Goal: Register for event/course

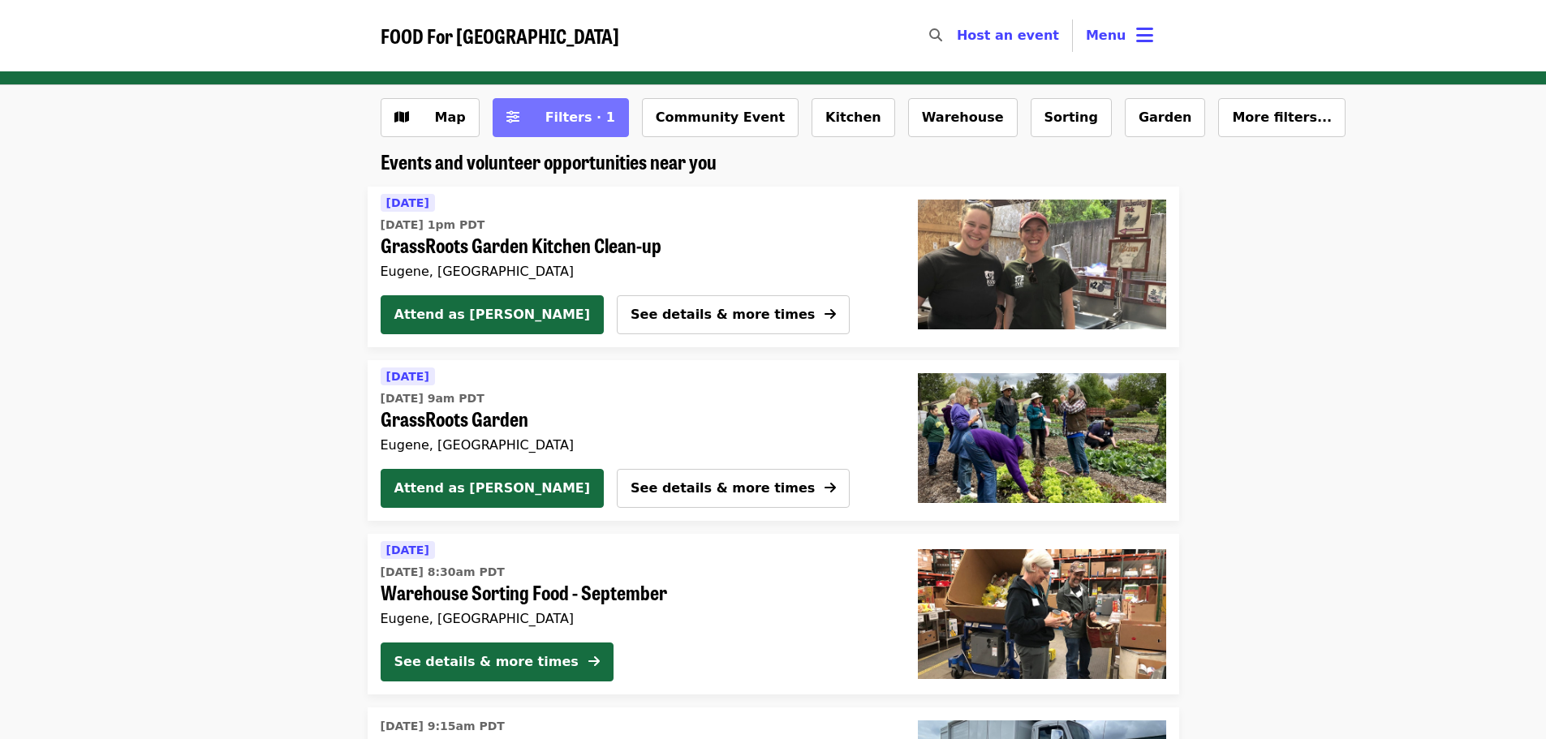
click at [547, 119] on span "Filters · 1" at bounding box center [580, 117] width 70 height 15
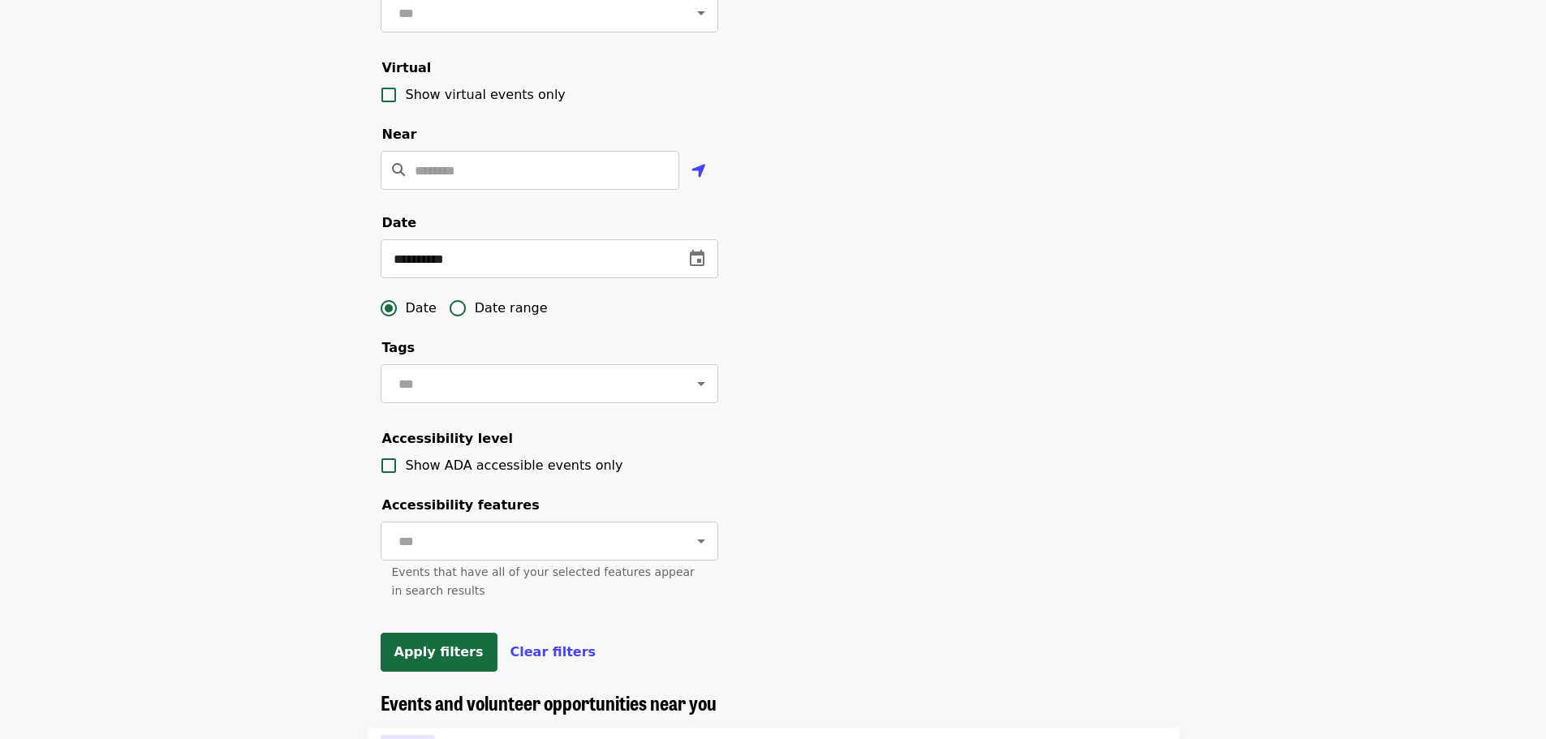
scroll to position [325, 0]
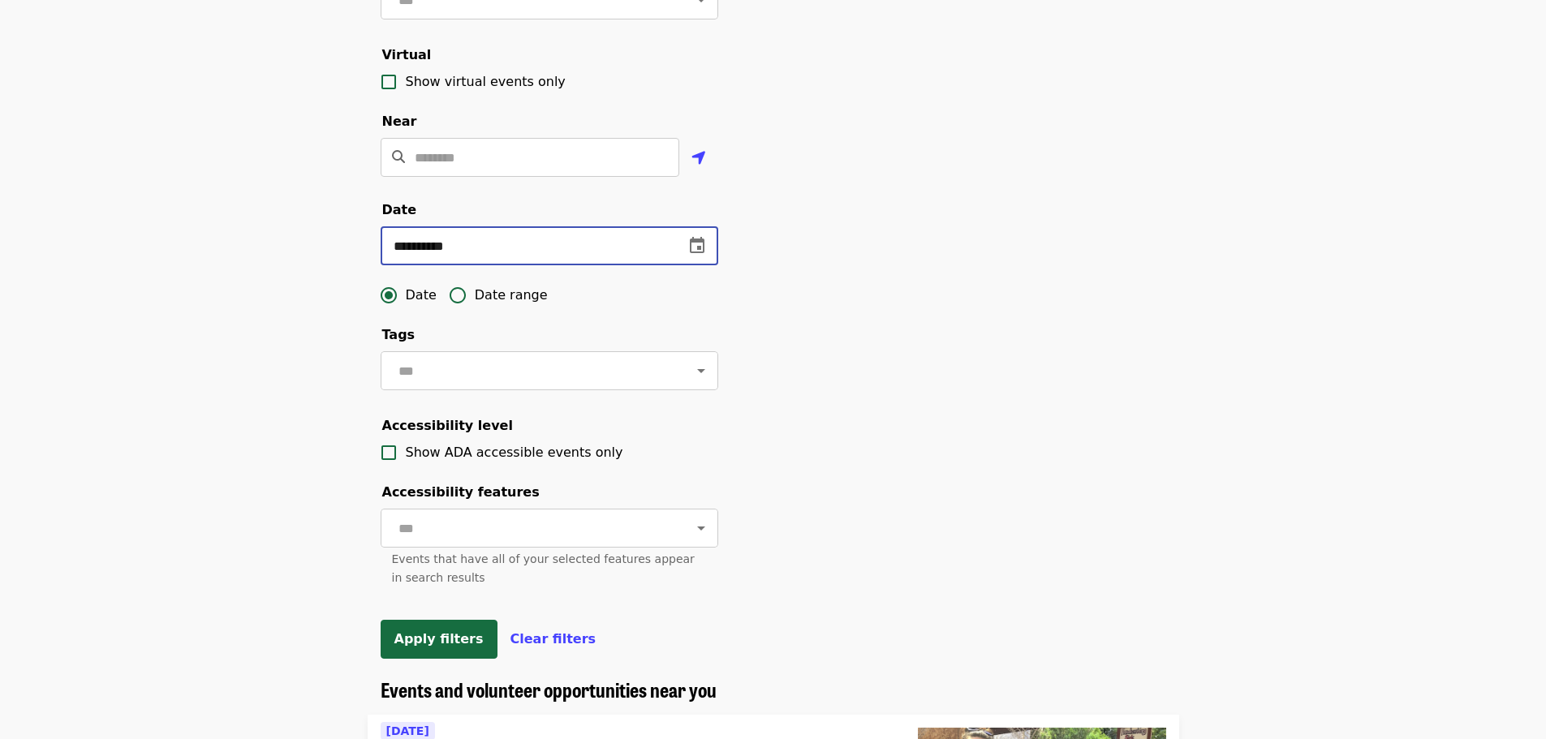
click at [480, 265] on input "**********" at bounding box center [526, 245] width 290 height 39
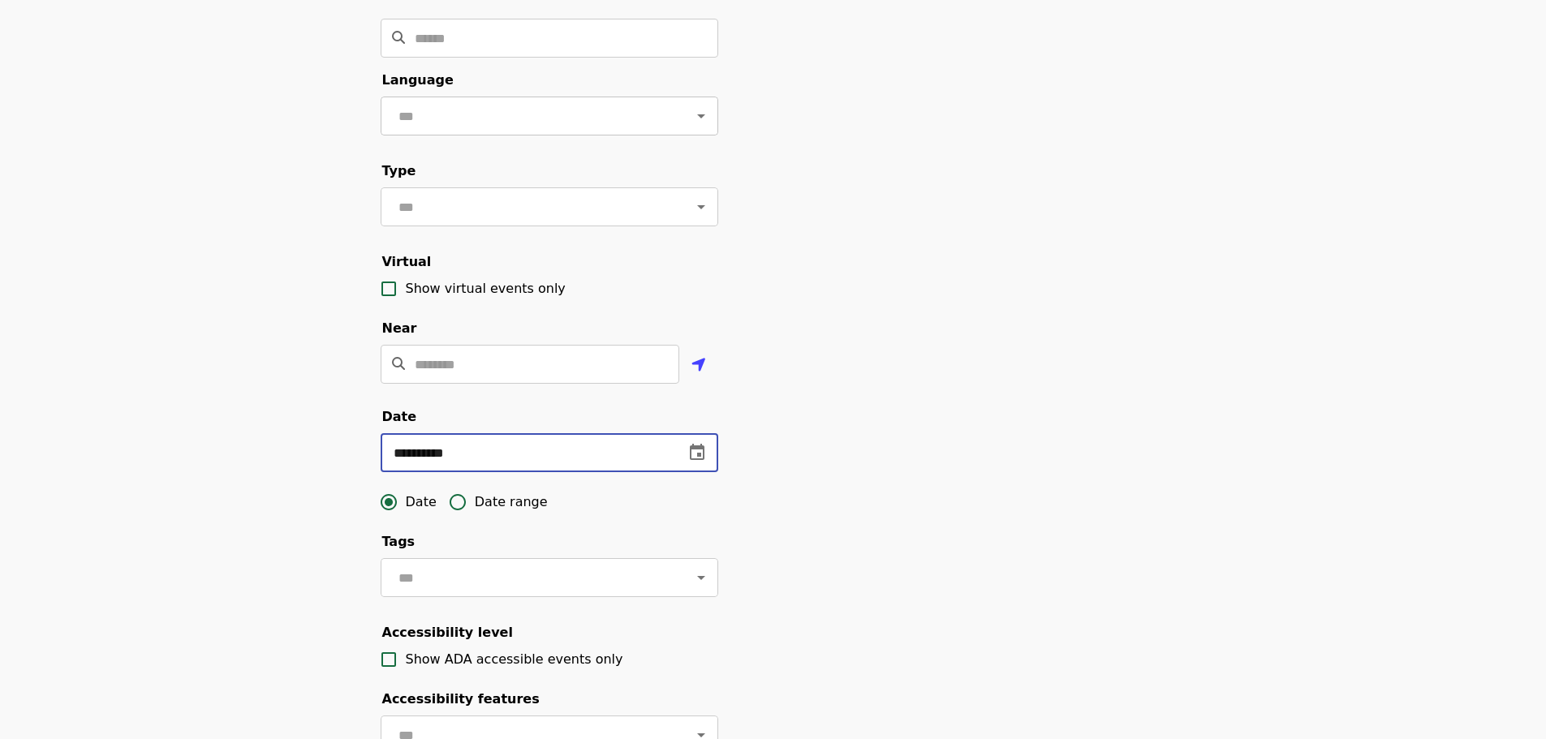
scroll to position [0, 0]
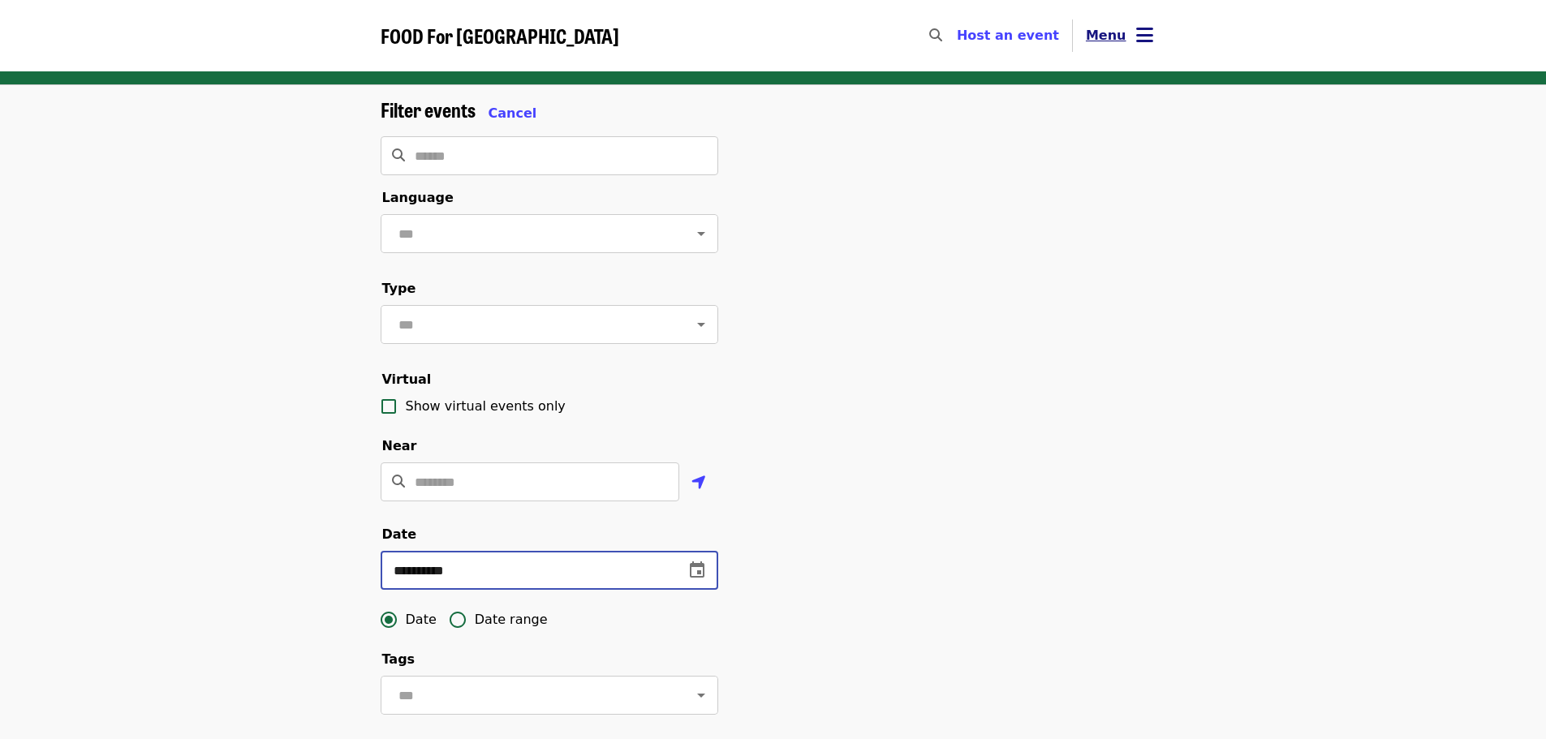
click at [1140, 30] on icon "bars icon" at bounding box center [1144, 36] width 17 height 24
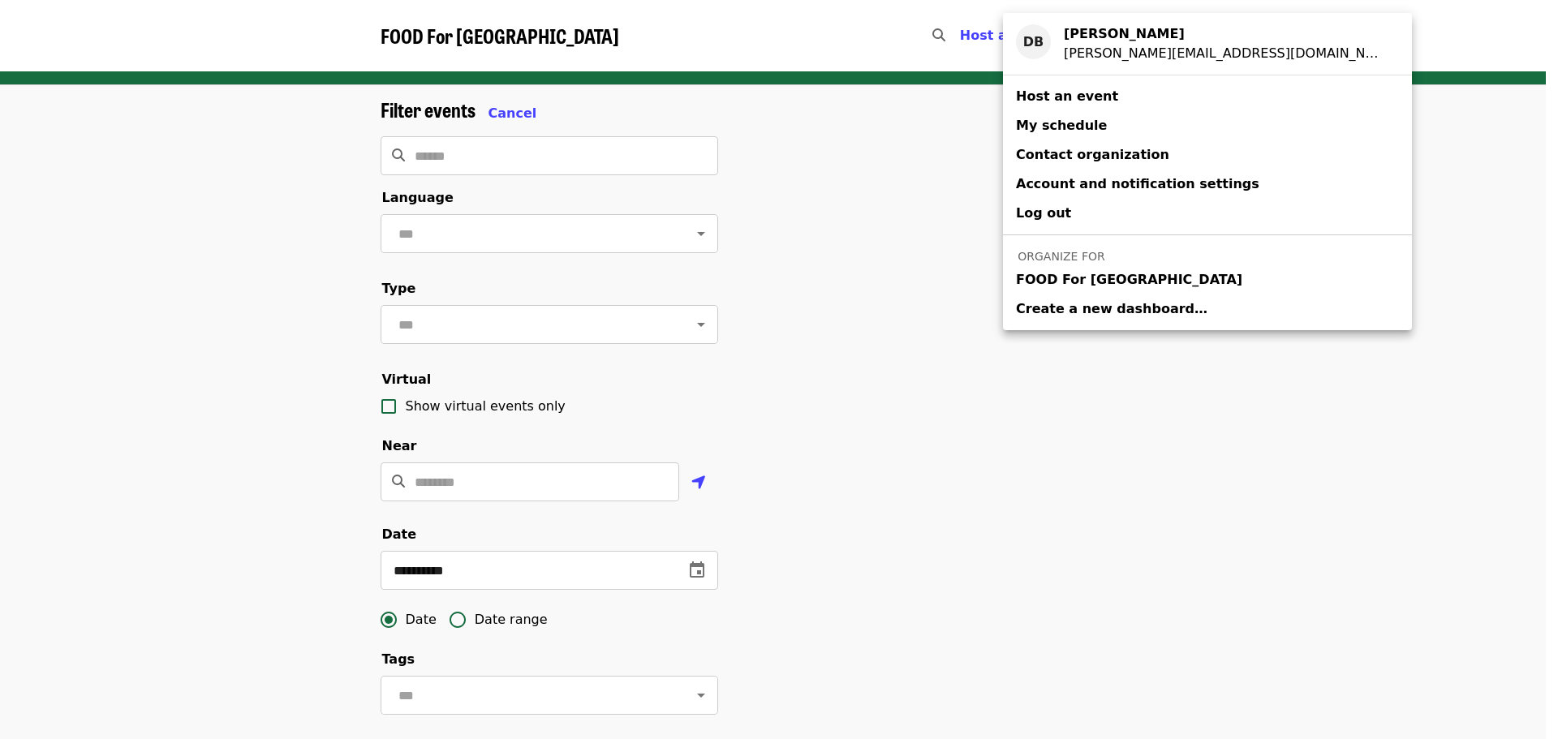
click at [1121, 288] on span "FOOD For [GEOGRAPHIC_DATA]" at bounding box center [1129, 279] width 226 height 19
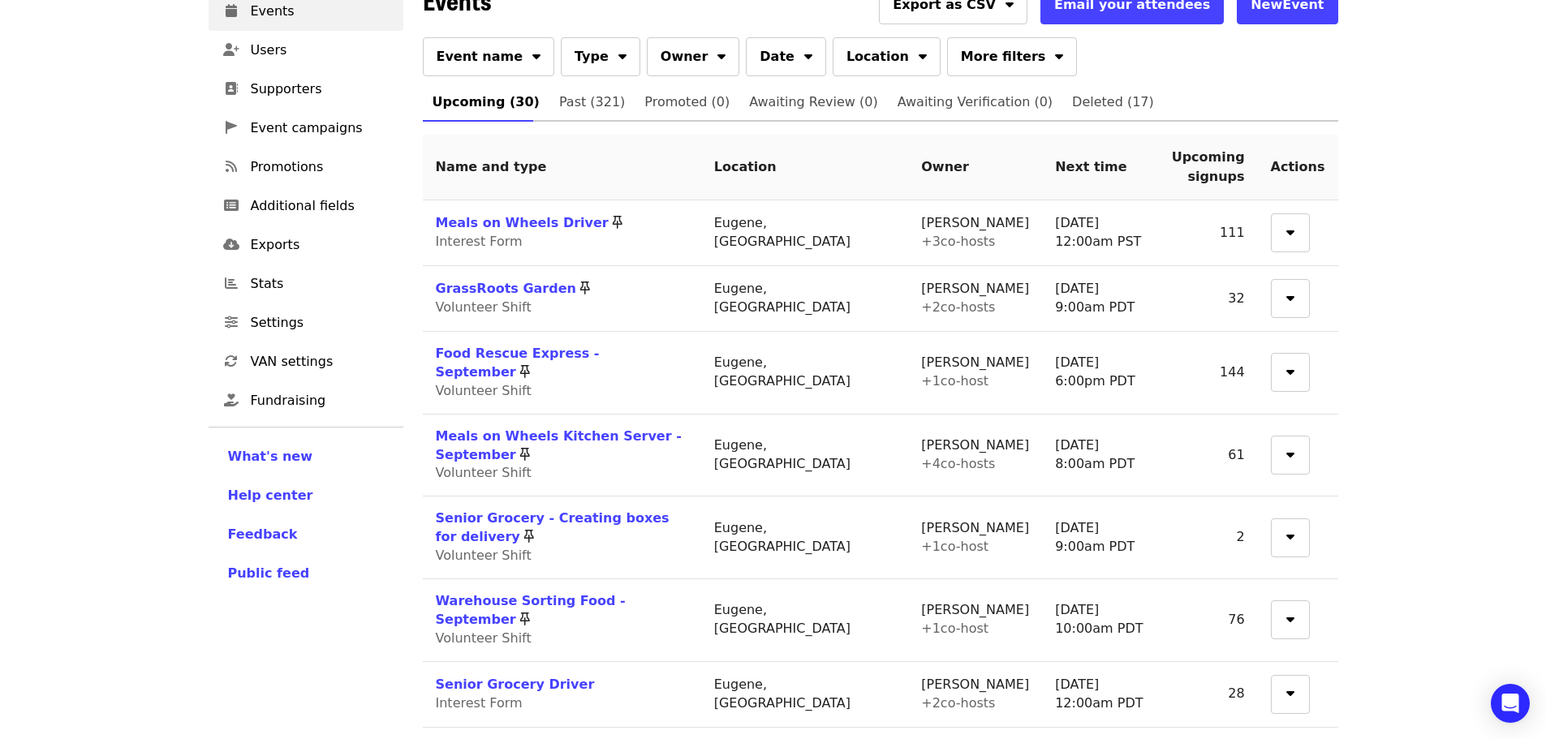
scroll to position [81, 0]
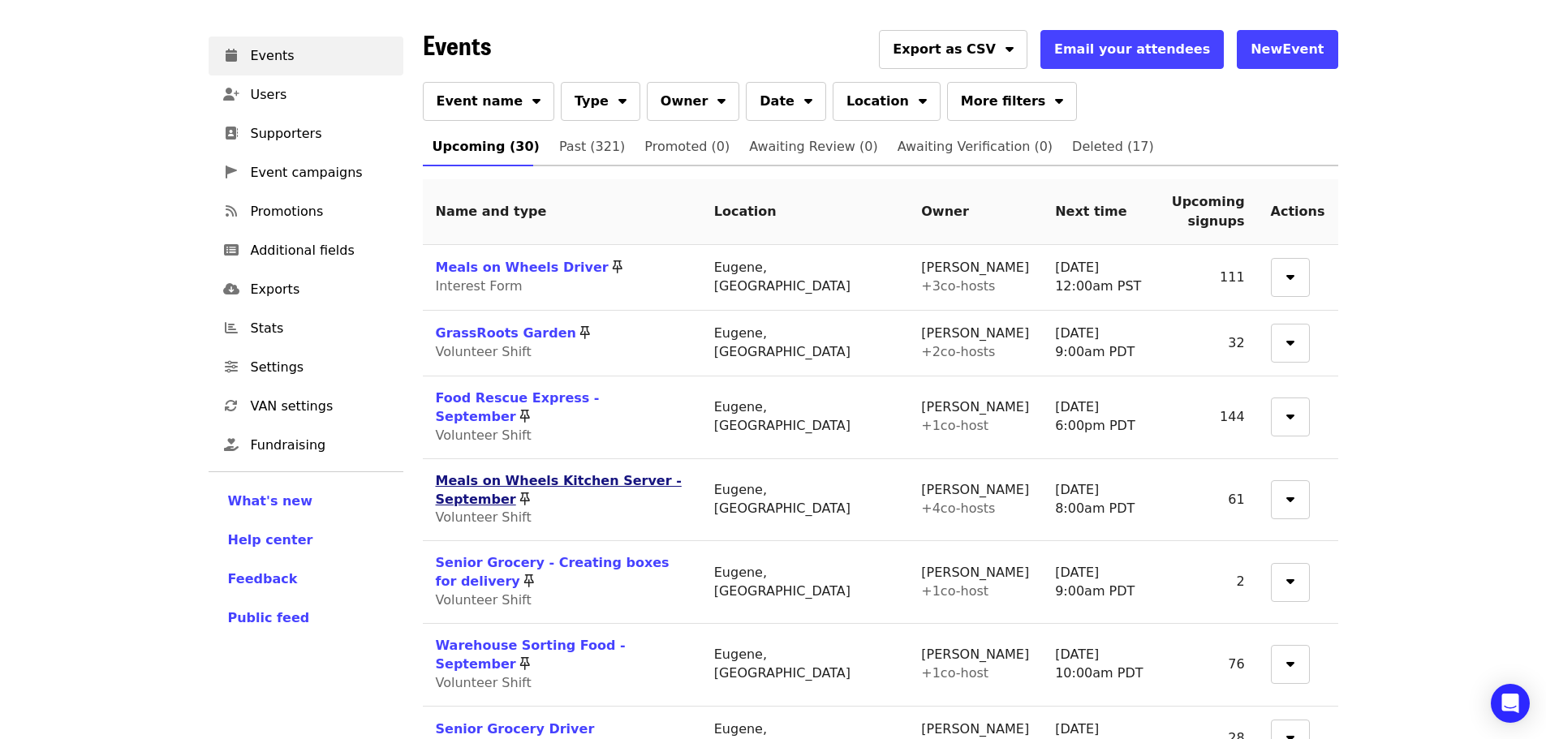
click at [513, 473] on link "Meals on Wheels Kitchen Server - September" at bounding box center [559, 490] width 246 height 34
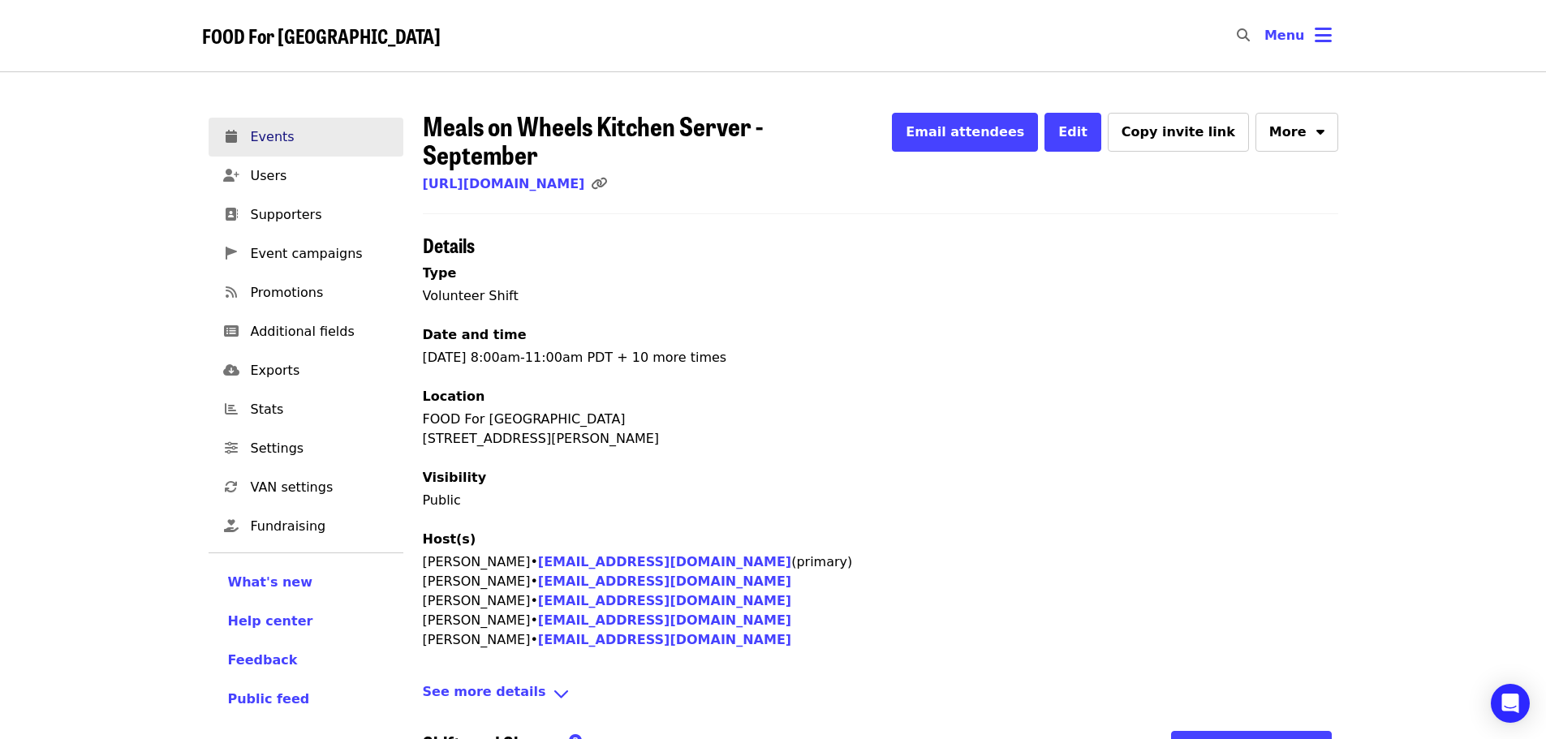
click at [273, 139] on span "Events" at bounding box center [321, 136] width 140 height 19
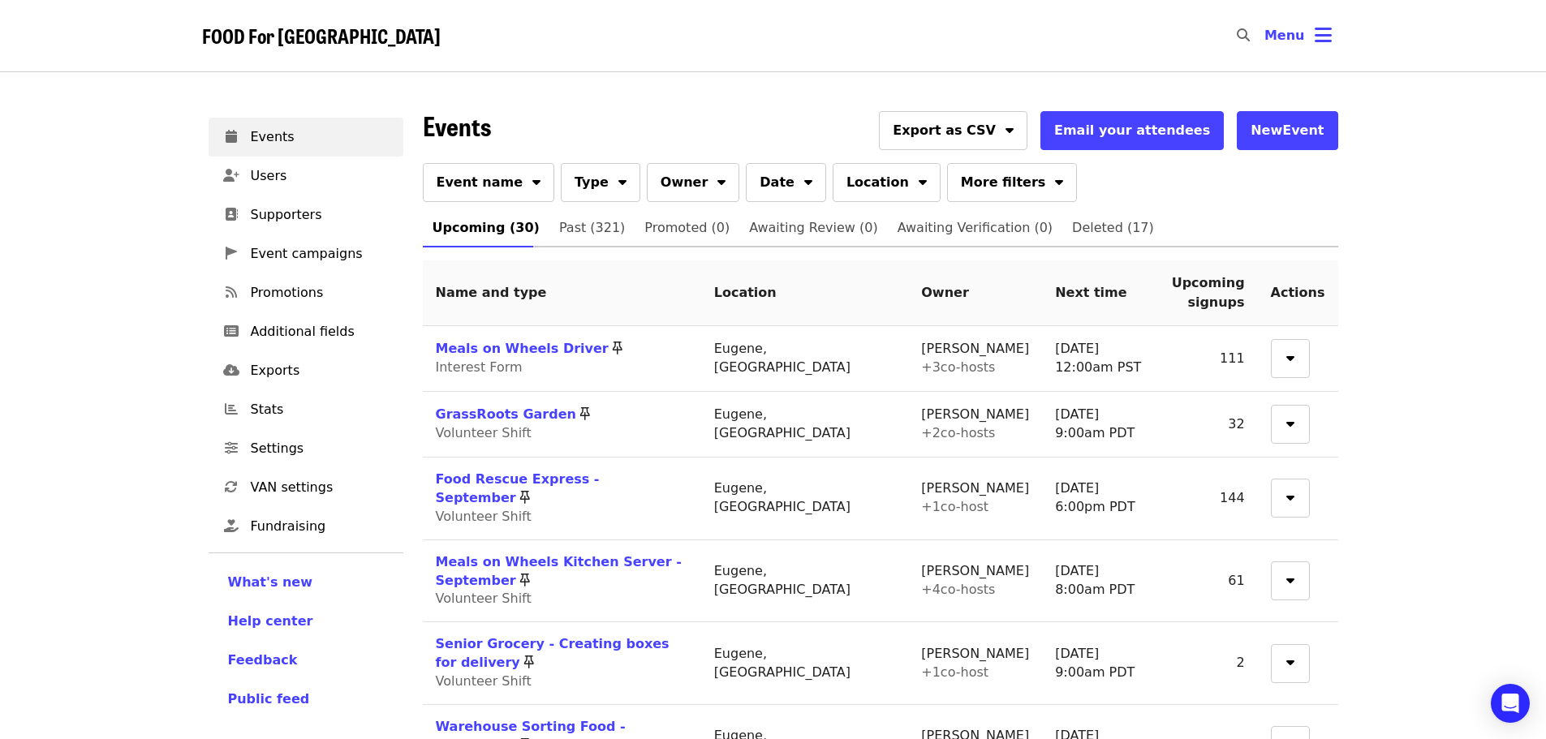
click at [323, 43] on span "FOOD For [GEOGRAPHIC_DATA]" at bounding box center [321, 35] width 239 height 28
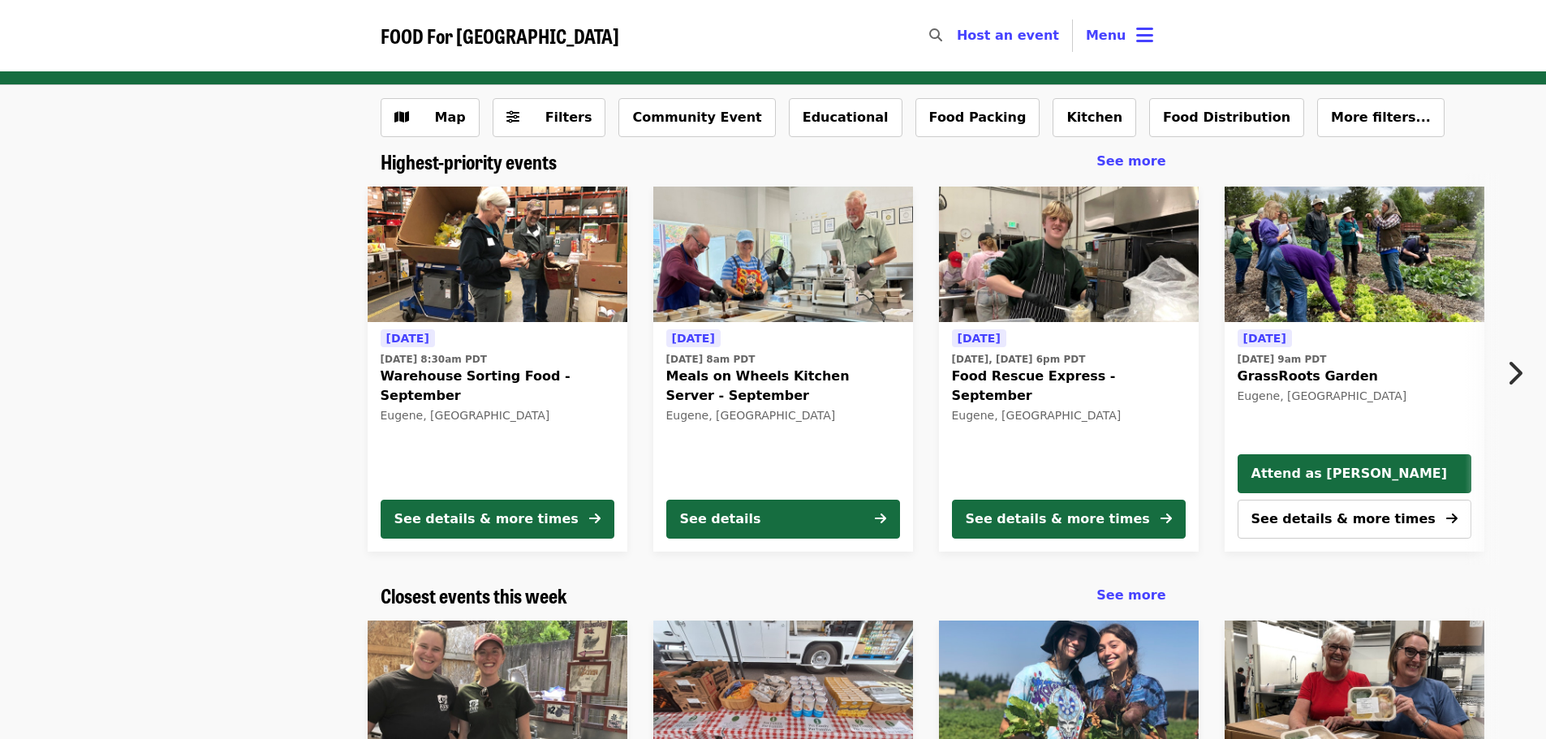
click at [794, 295] on img at bounding box center [783, 255] width 260 height 136
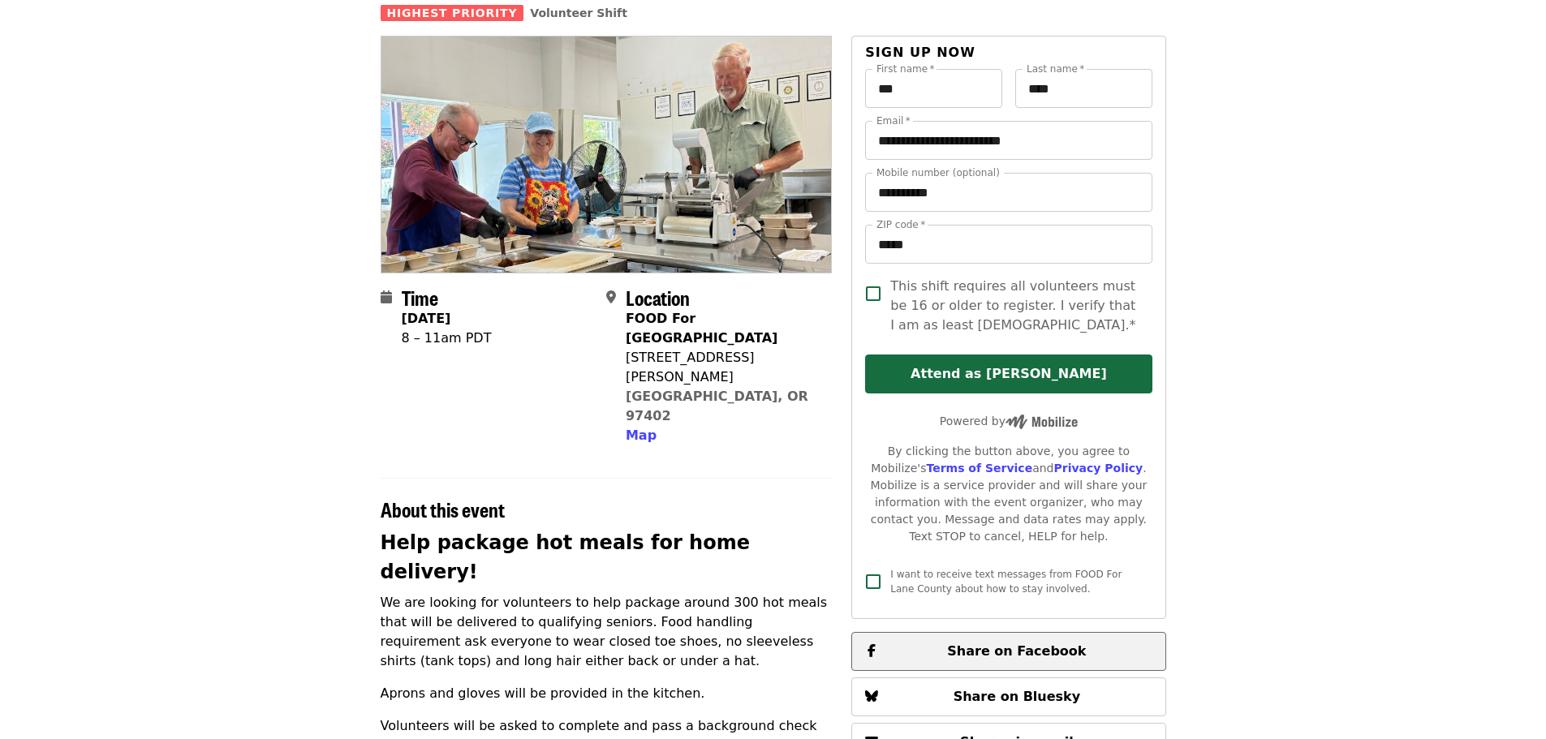
scroll to position [81, 0]
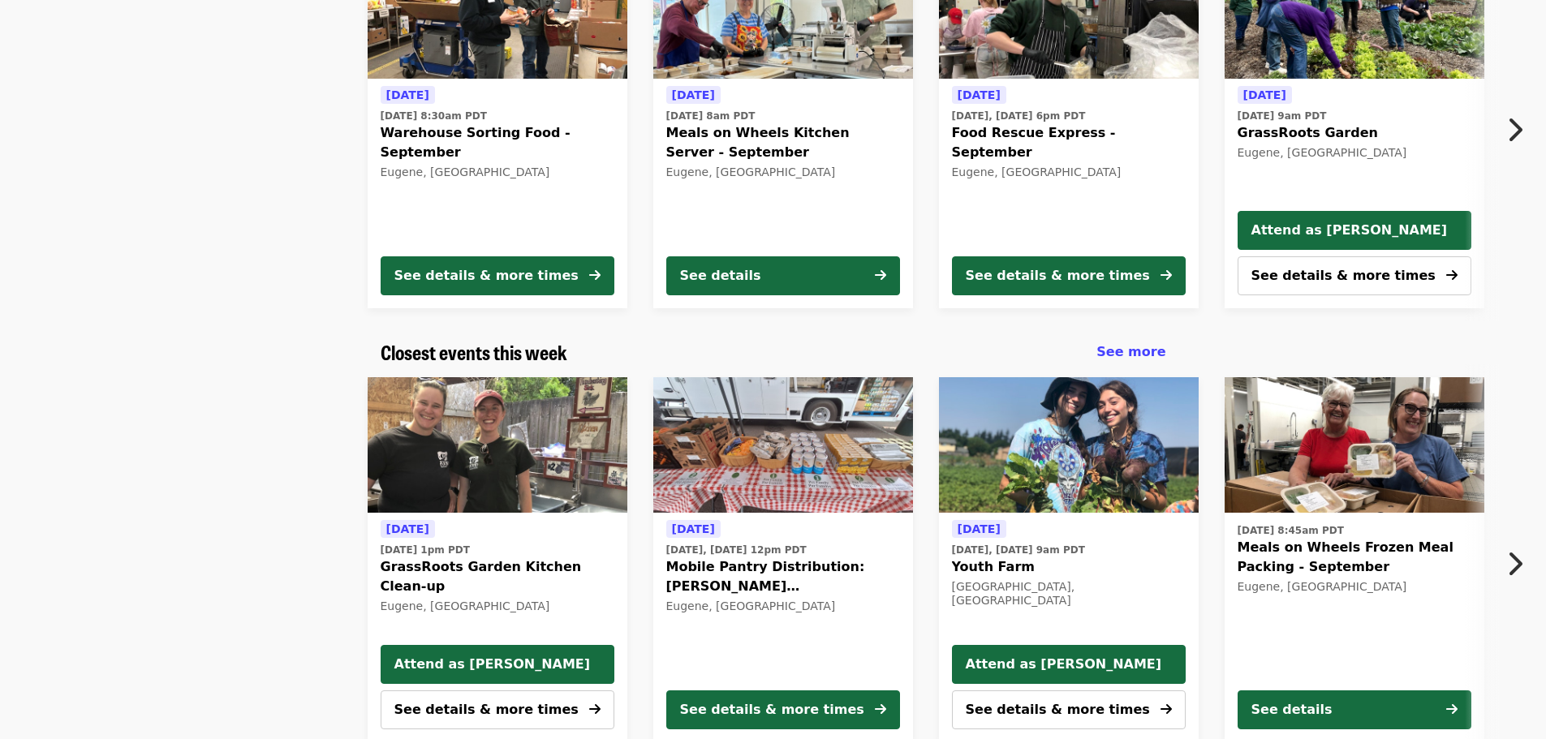
scroll to position [406, 0]
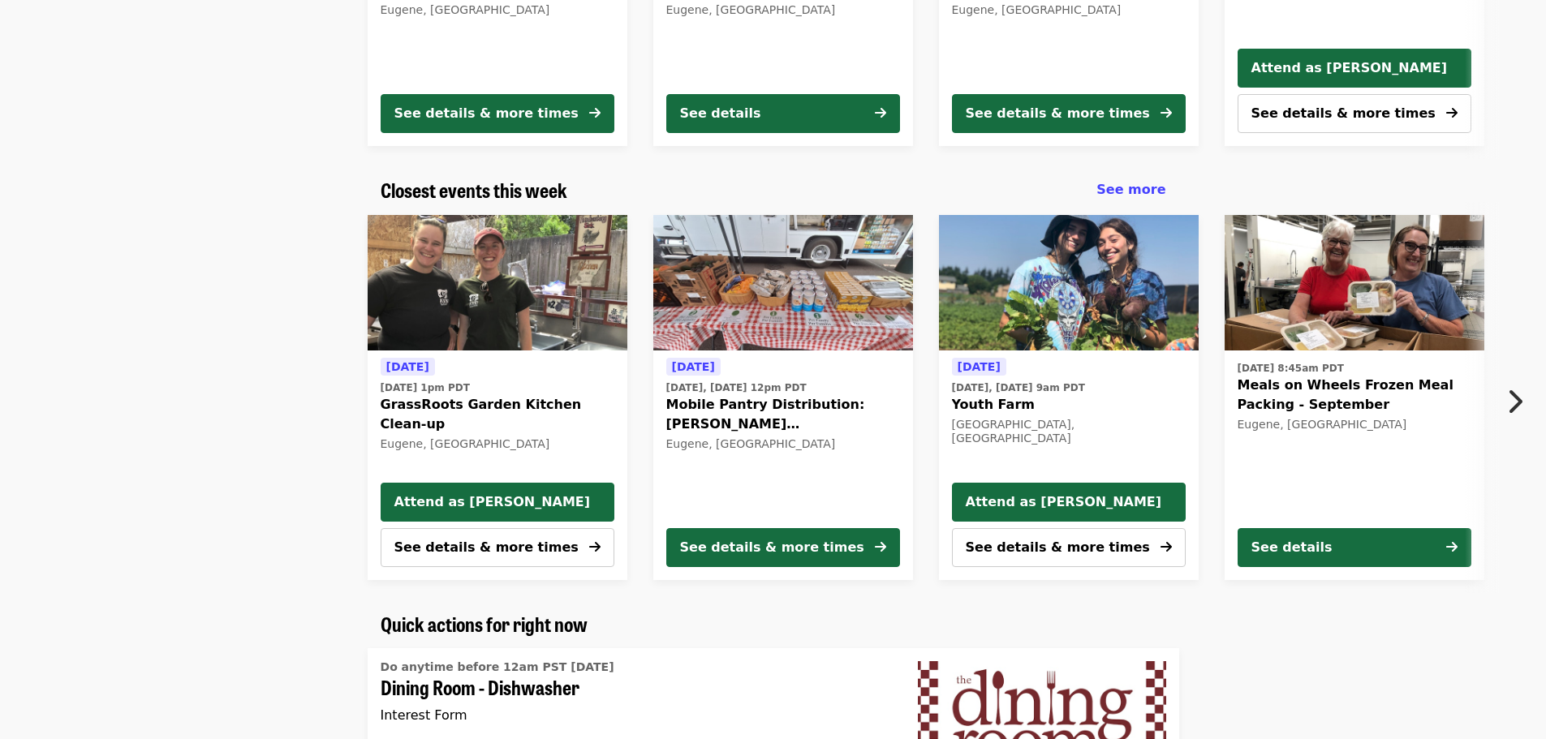
click at [835, 302] on img at bounding box center [783, 283] width 260 height 136
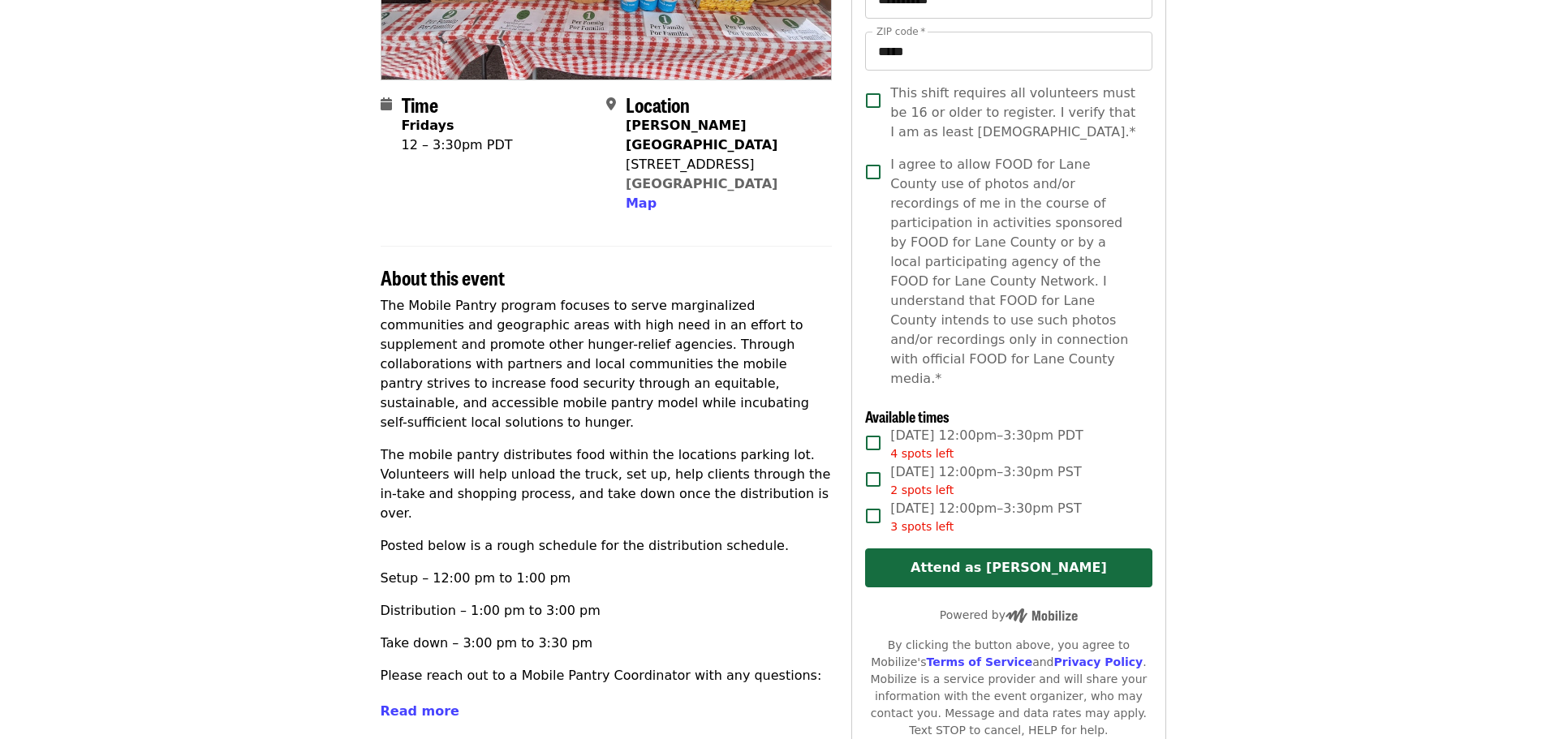
scroll to position [325, 0]
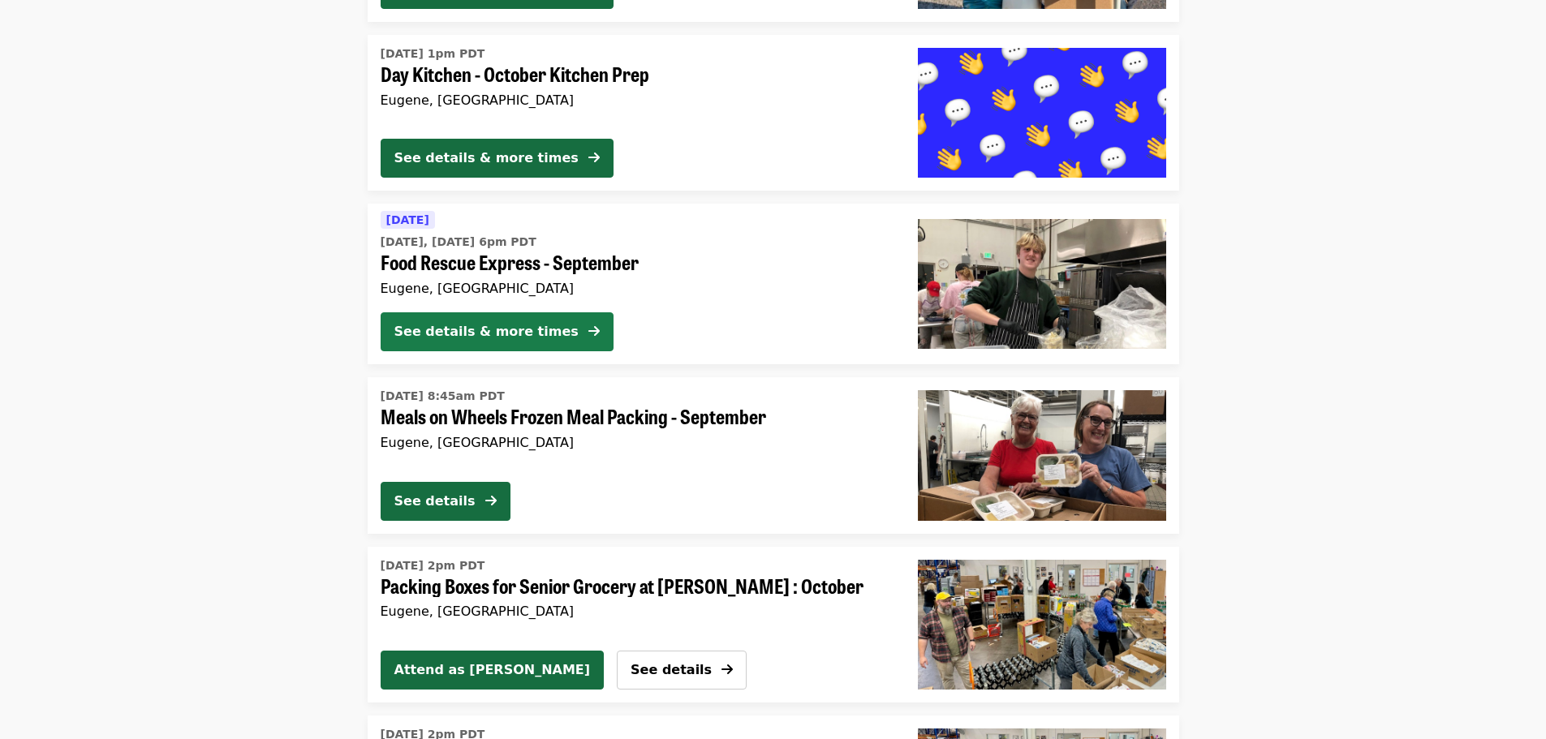
scroll to position [2695, 0]
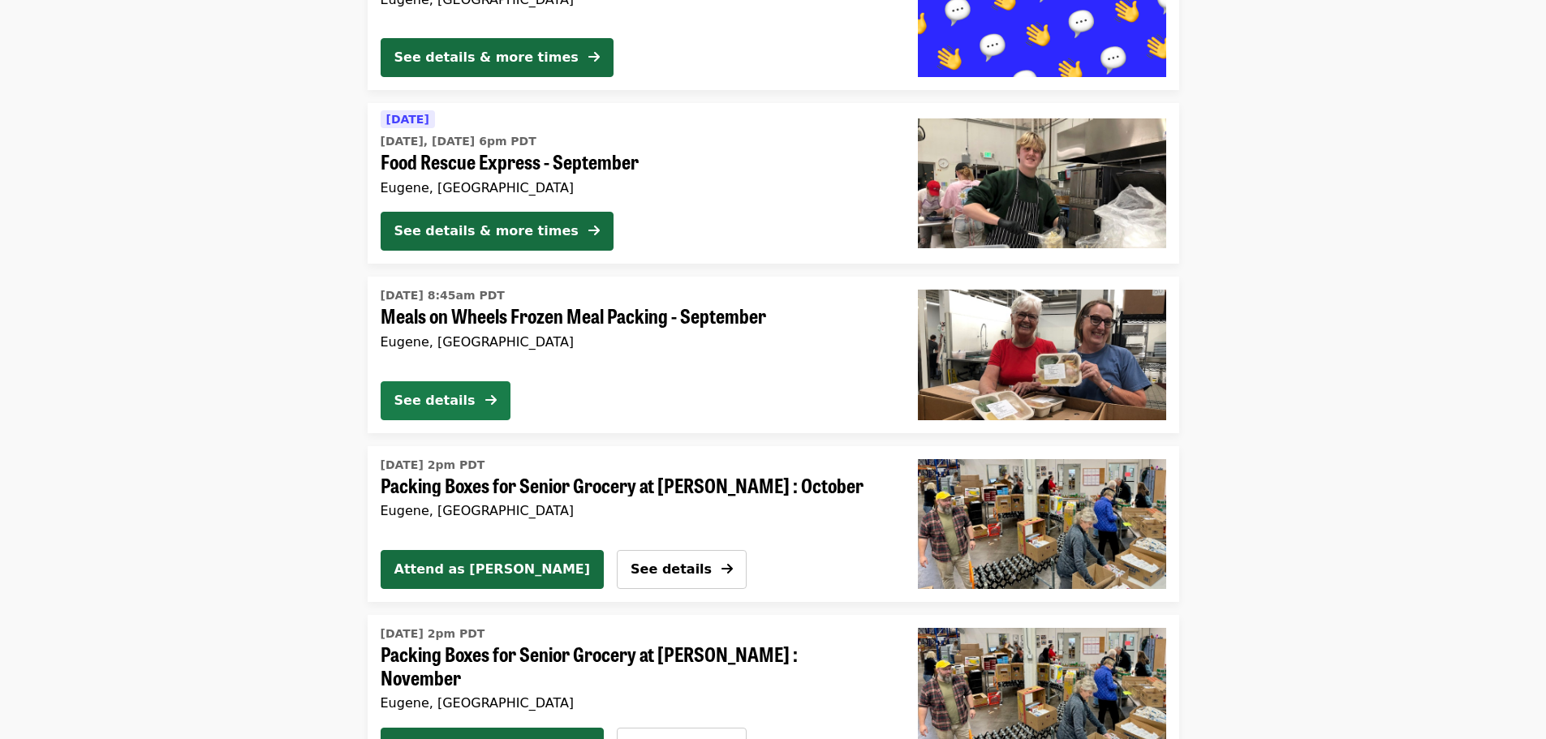
click at [453, 398] on div "See details" at bounding box center [434, 400] width 81 height 19
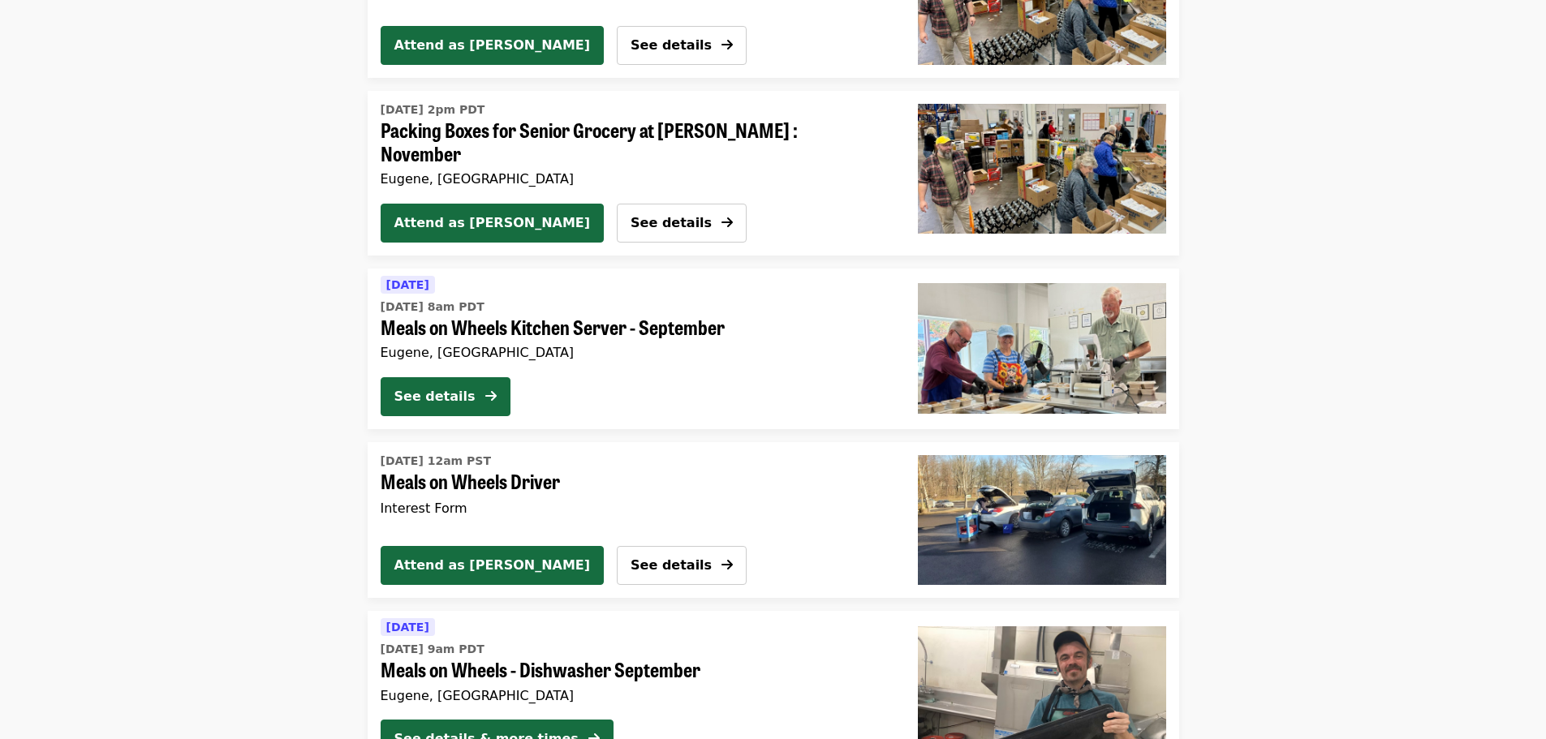
scroll to position [3191, 0]
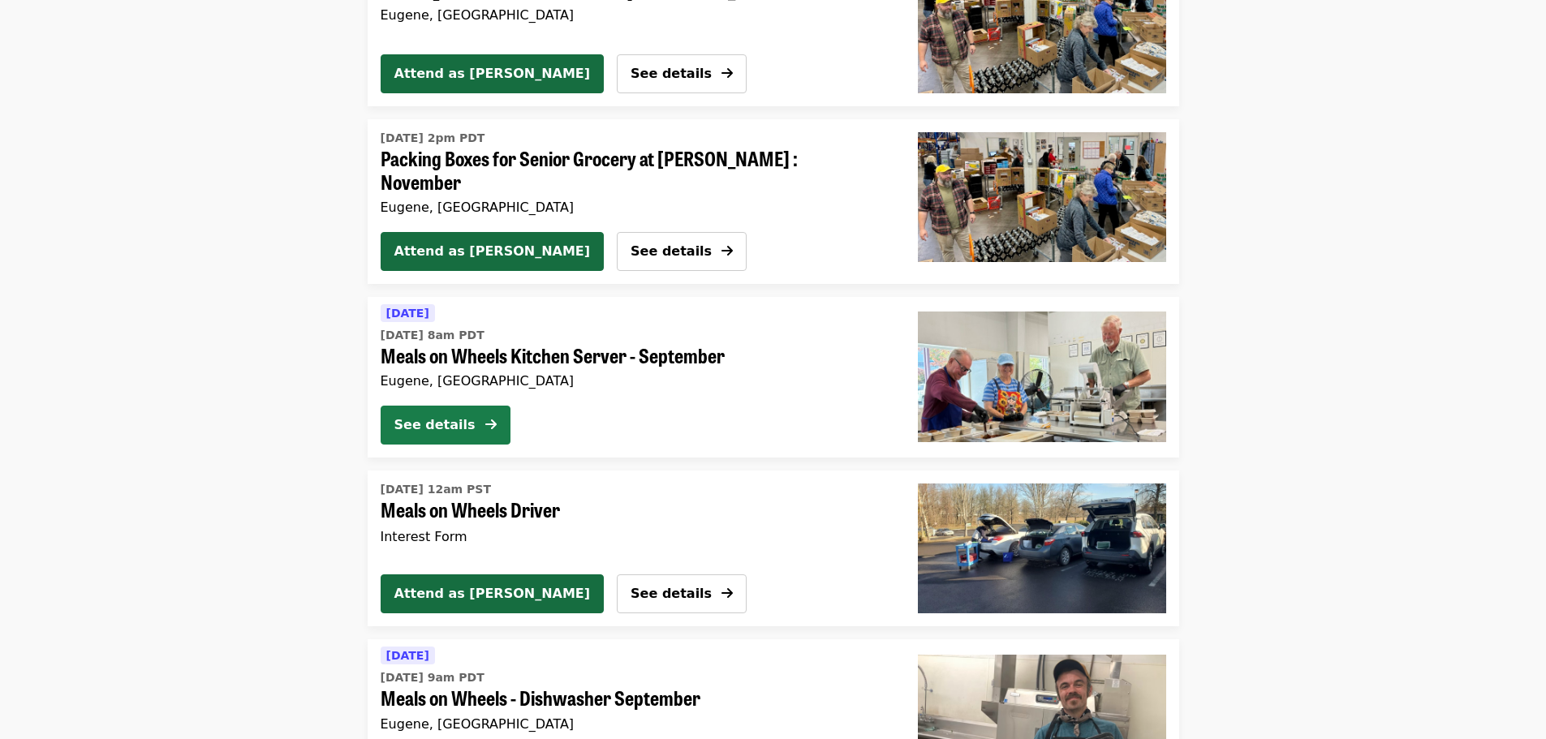
click at [463, 419] on div "See details" at bounding box center [434, 424] width 81 height 19
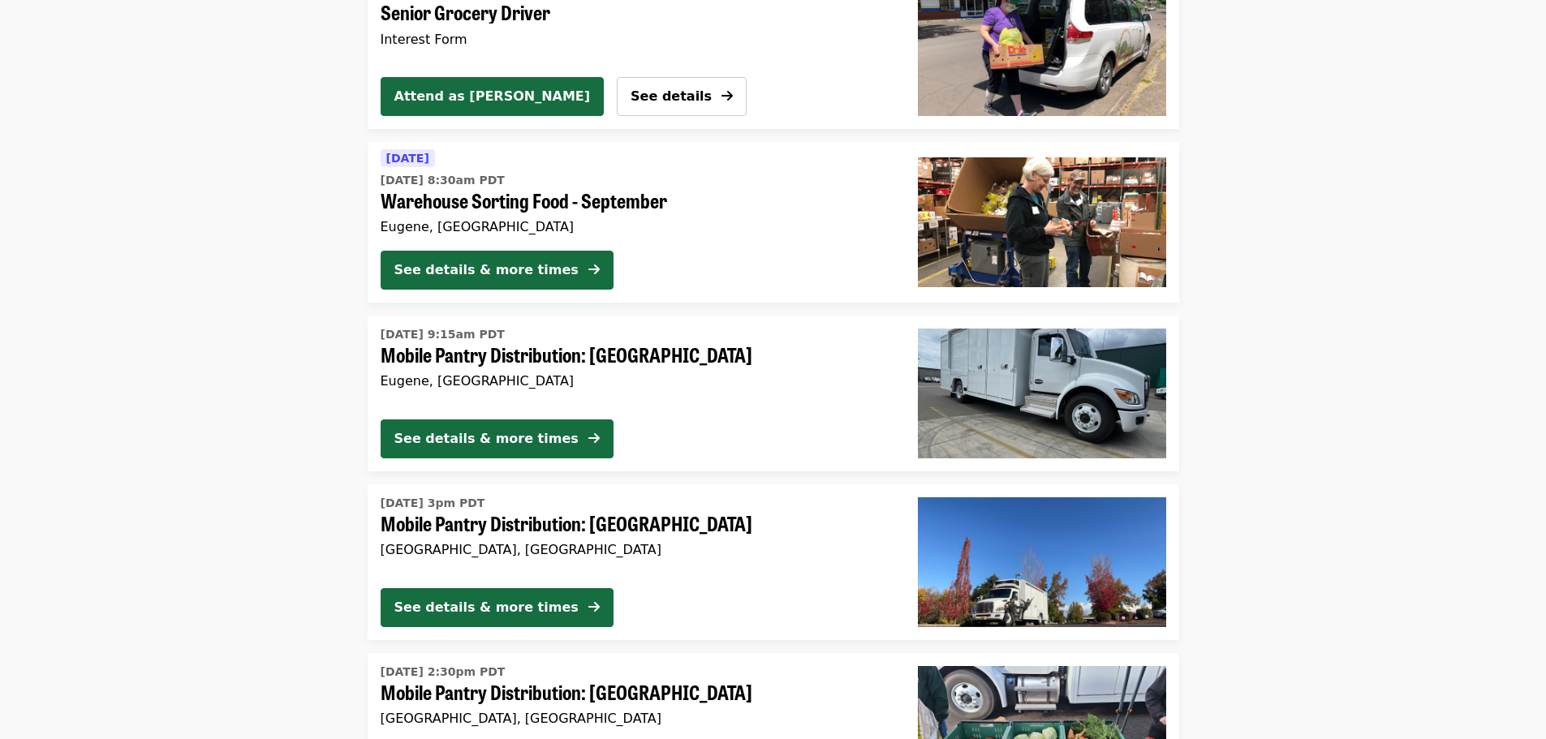
scroll to position [4002, 0]
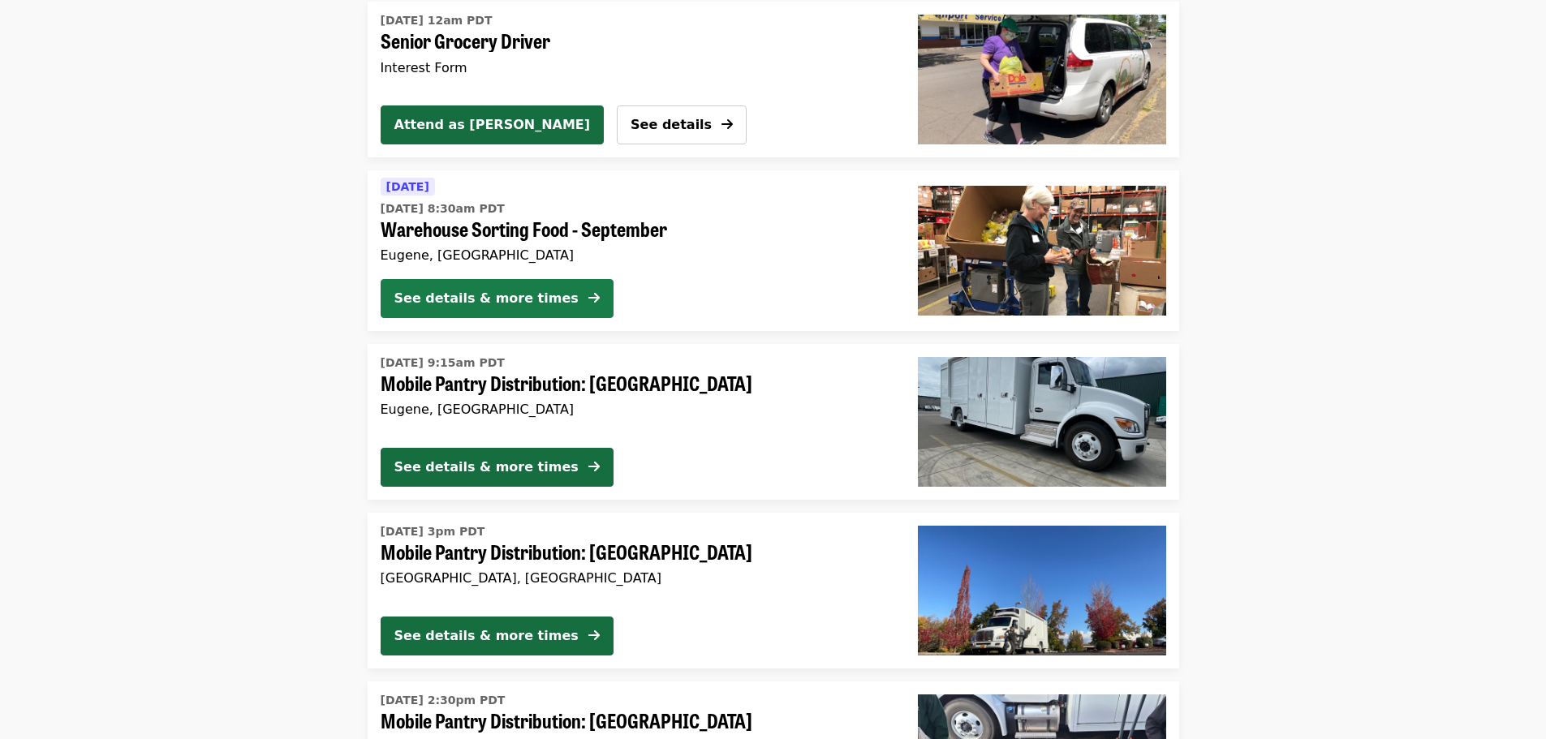
click at [544, 295] on button "See details & more times" at bounding box center [497, 298] width 233 height 39
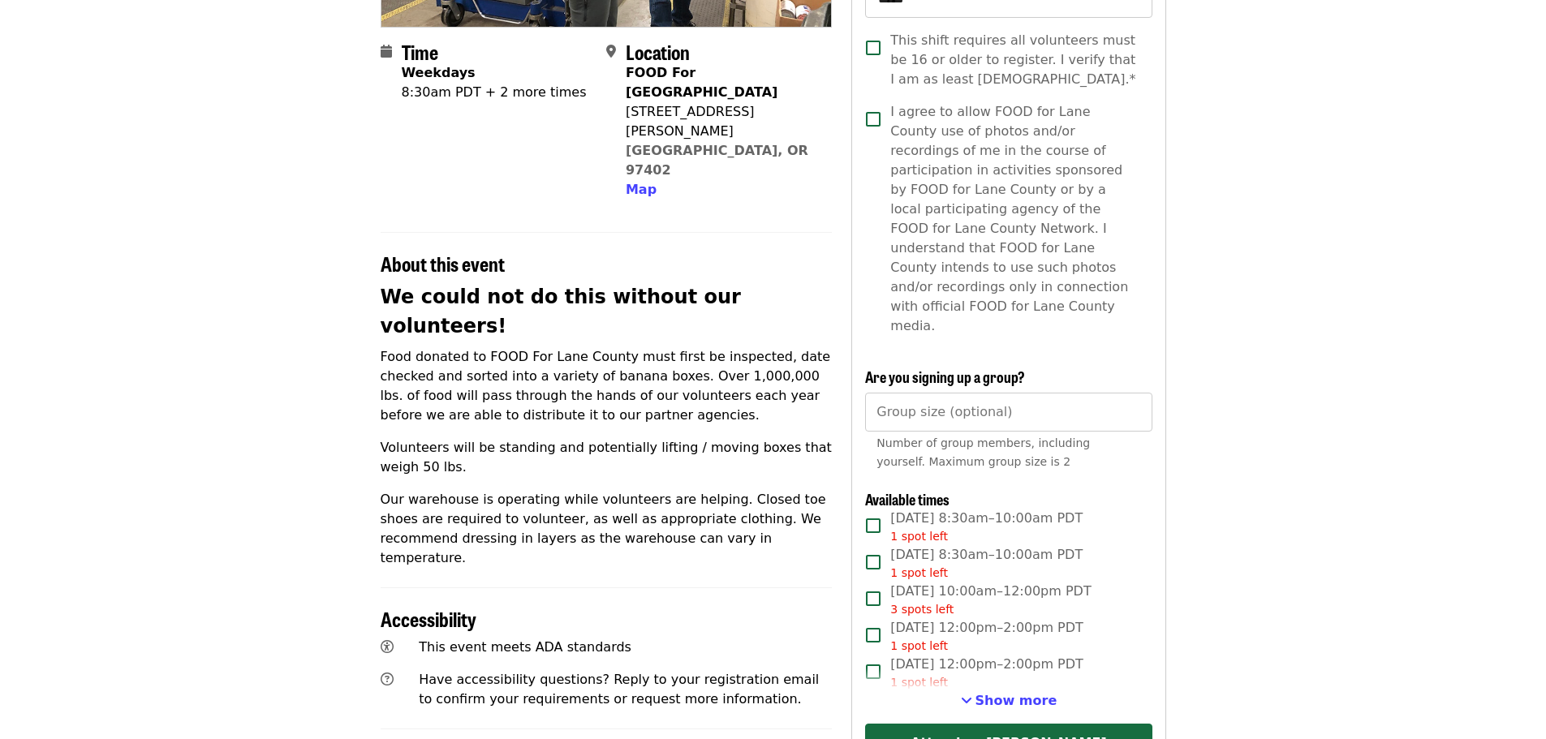
scroll to position [406, 0]
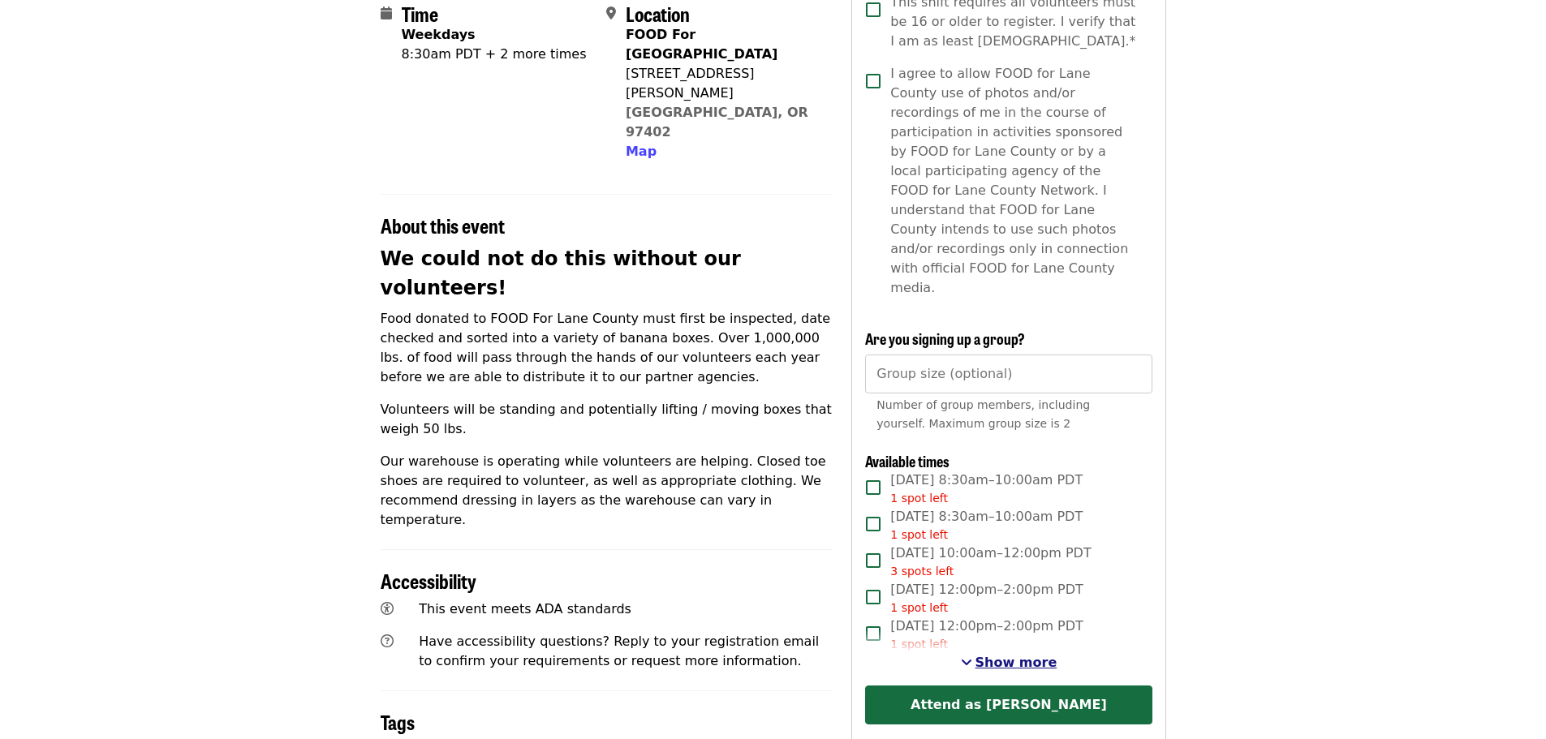
click at [995, 655] on span "Show more" at bounding box center [1016, 662] width 82 height 15
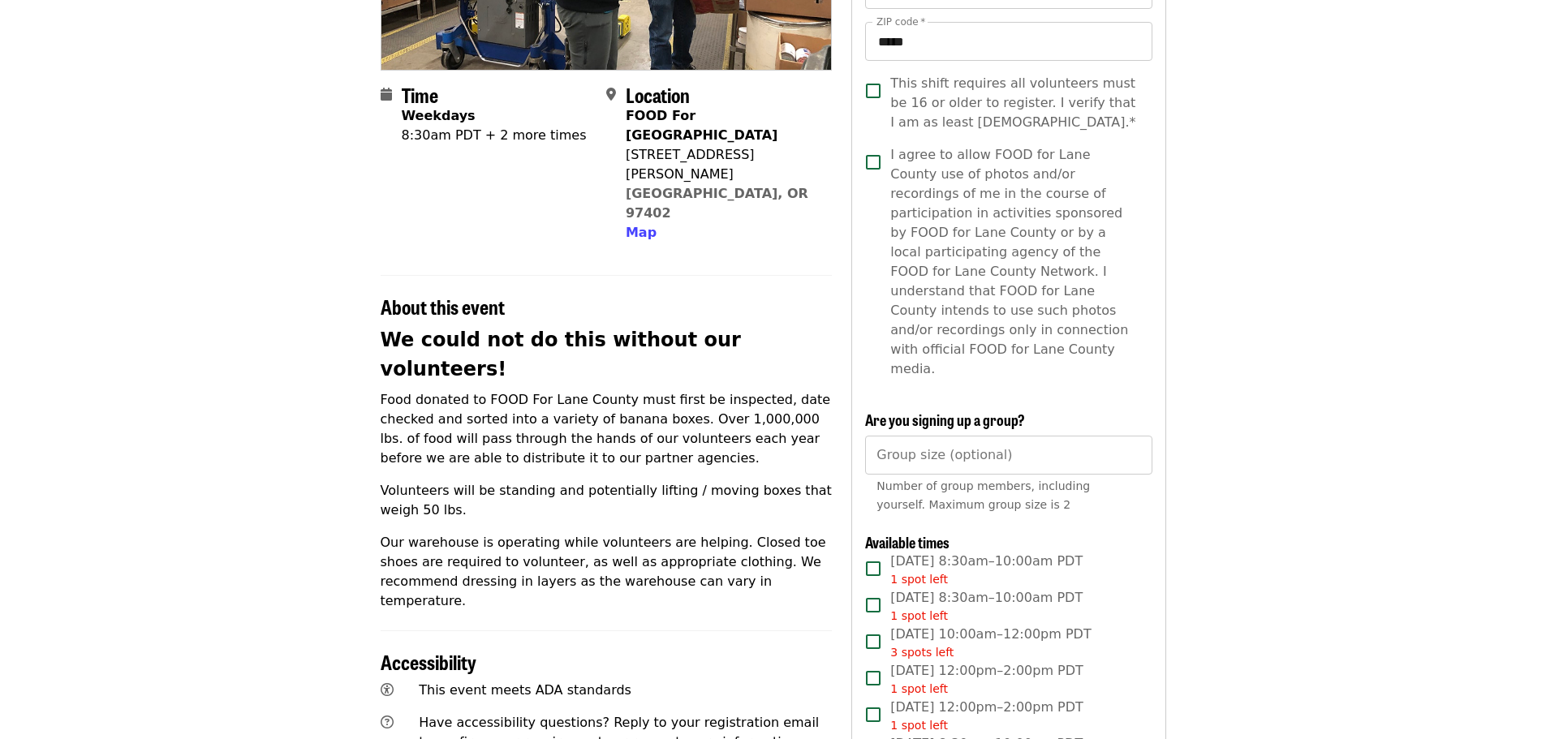
scroll to position [0, 0]
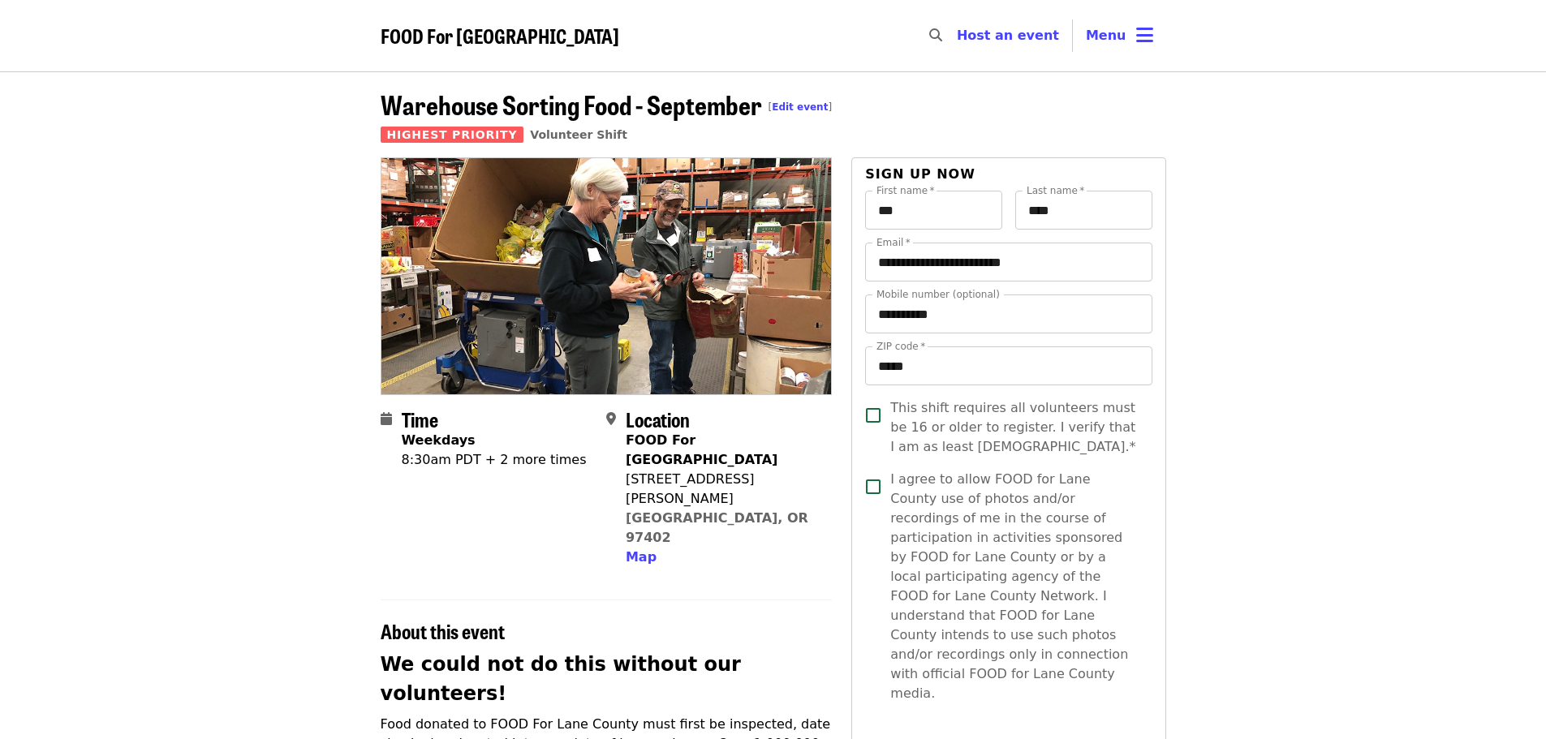
click at [530, 36] on span "FOOD For [GEOGRAPHIC_DATA]" at bounding box center [500, 35] width 239 height 28
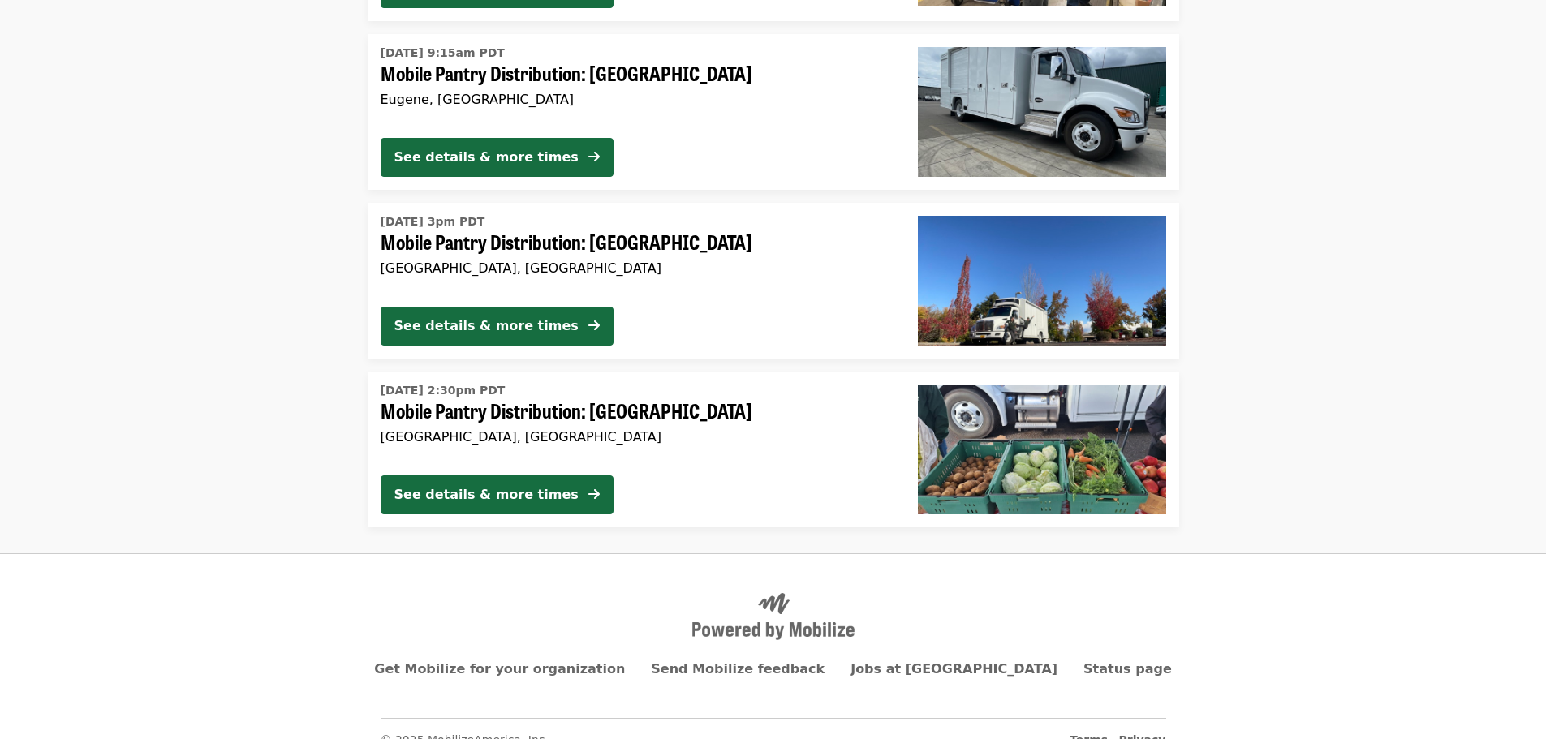
scroll to position [4327, 0]
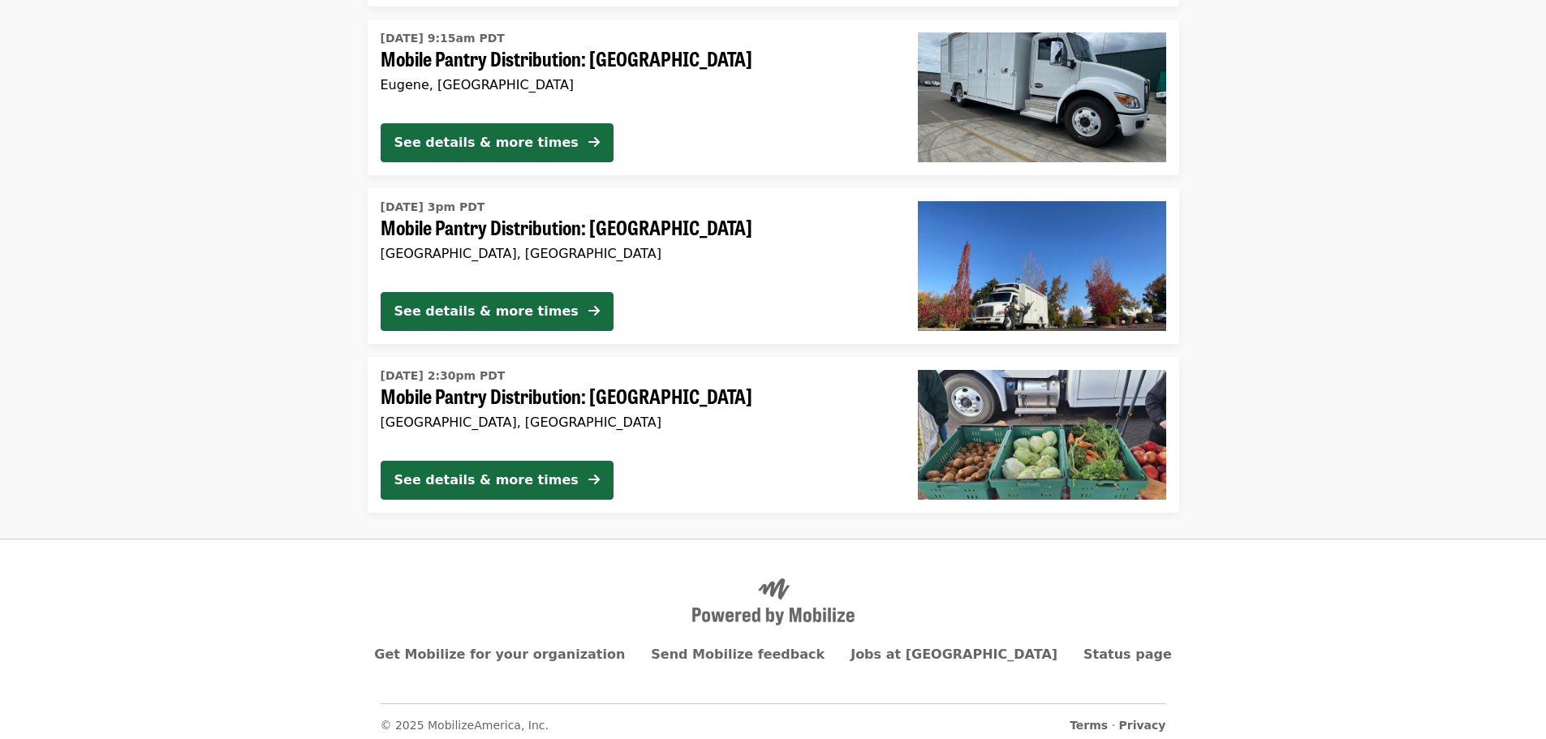
click at [984, 434] on img at bounding box center [1042, 435] width 248 height 130
